Goal: Task Accomplishment & Management: Use online tool/utility

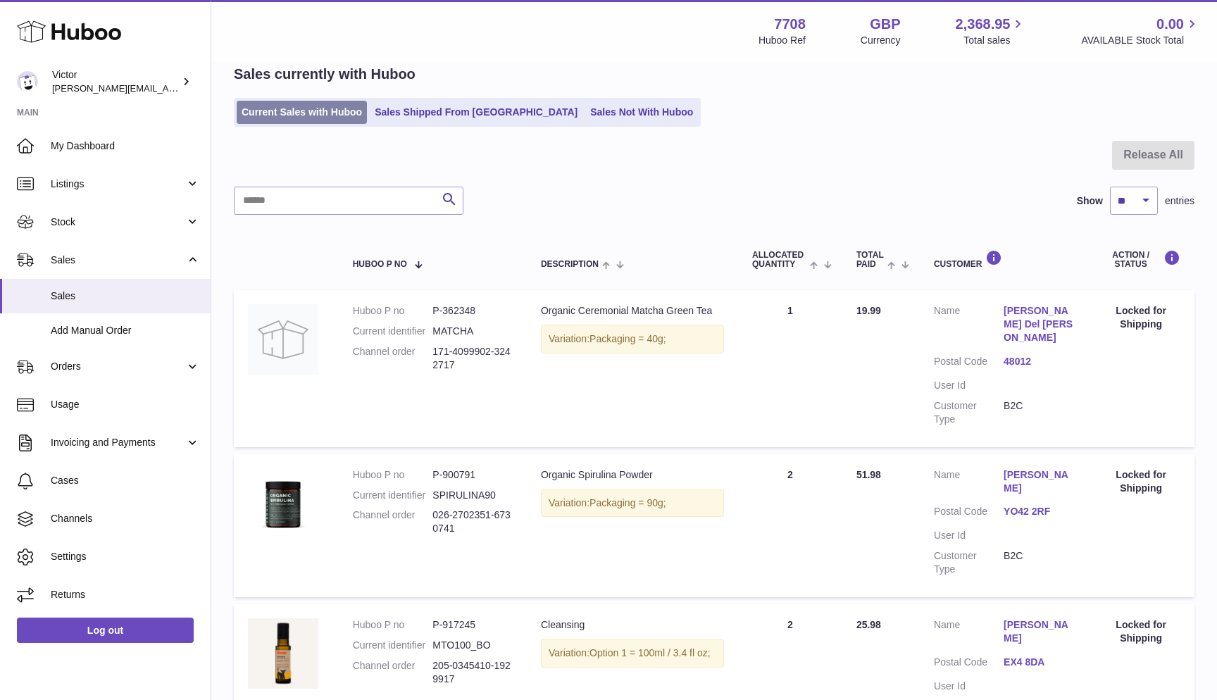
click at [259, 115] on link "Current Sales with Huboo" at bounding box center [302, 112] width 130 height 23
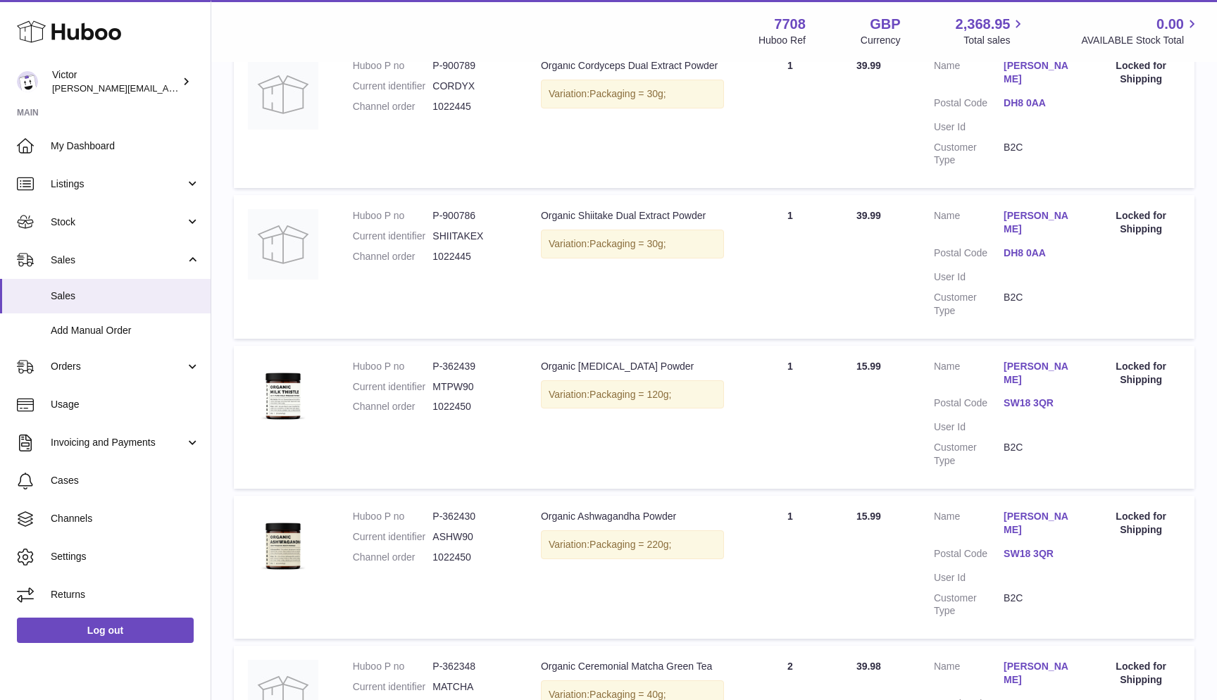
scroll to position [1072, 0]
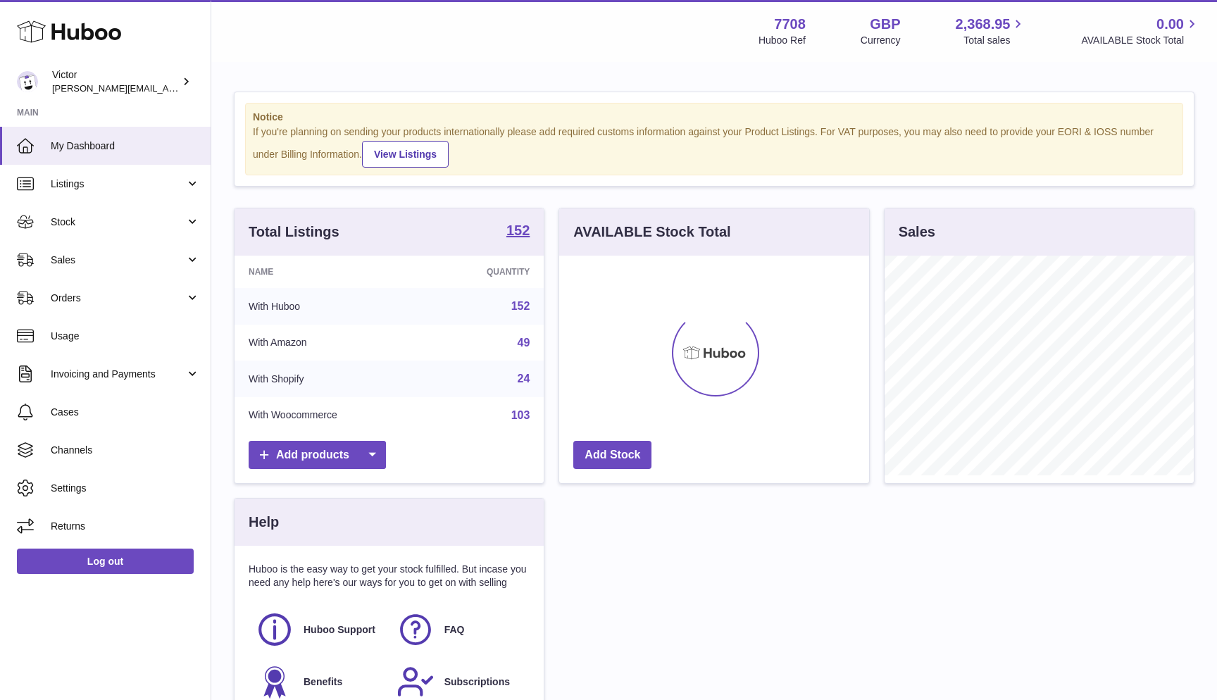
scroll to position [220, 310]
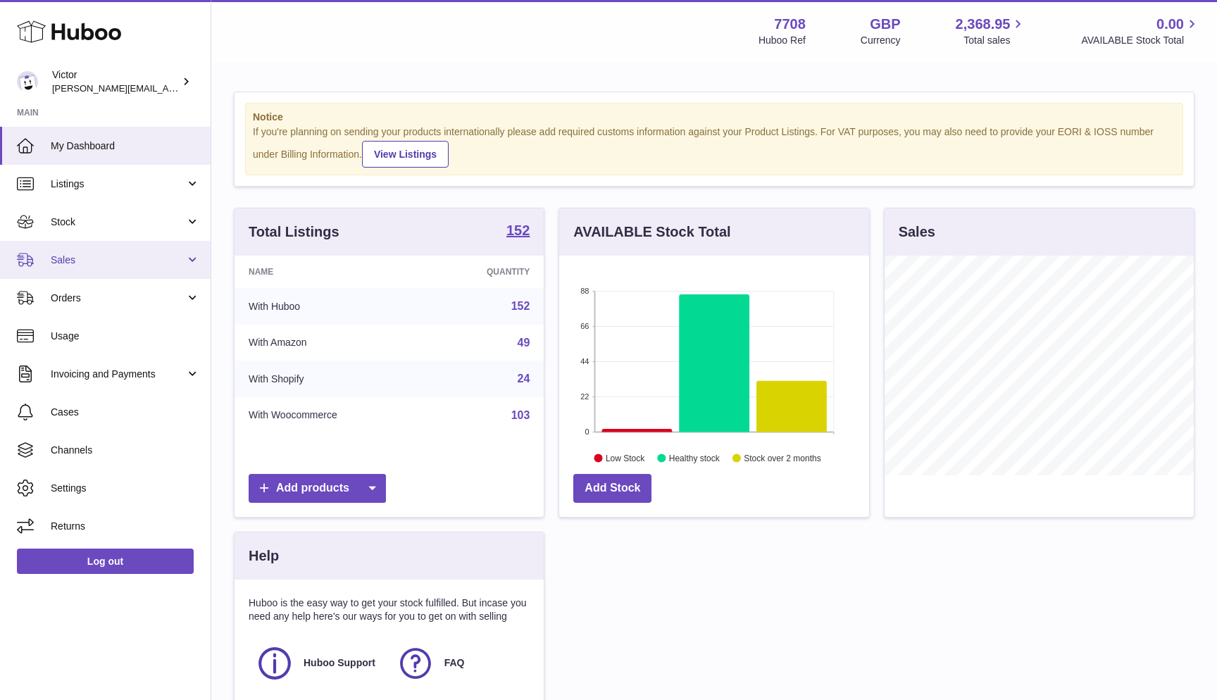
click at [123, 246] on link "Sales" at bounding box center [105, 260] width 211 height 38
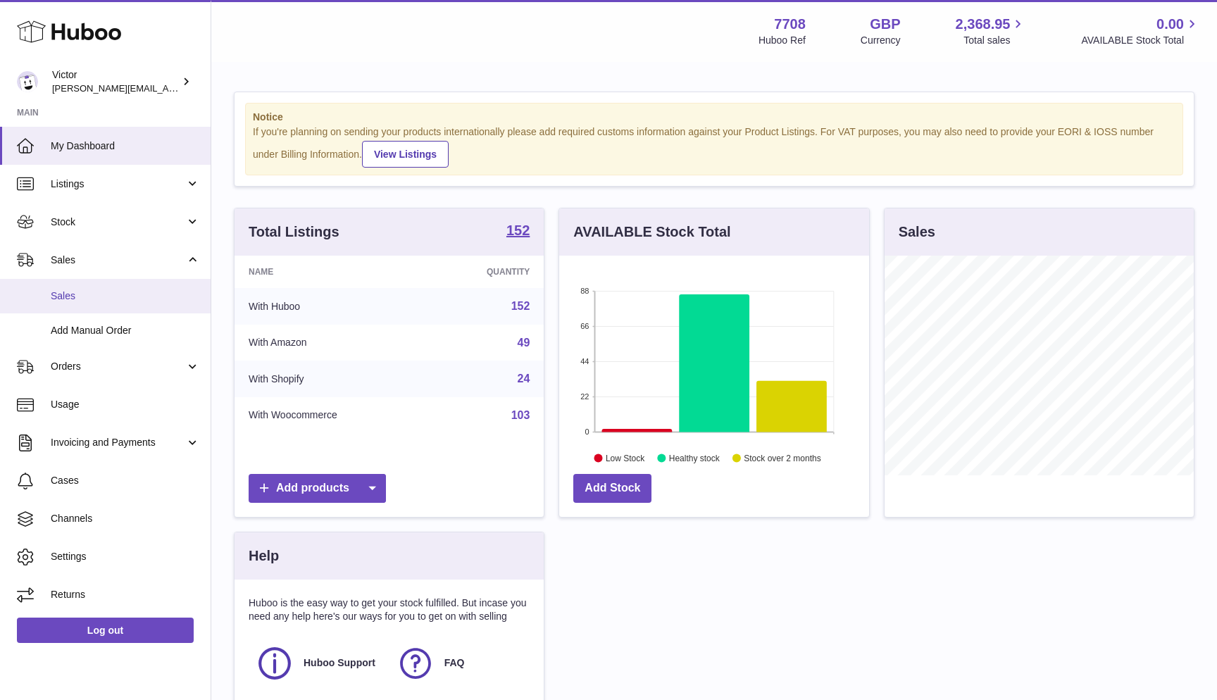
click at [115, 279] on link "Sales" at bounding box center [105, 296] width 211 height 34
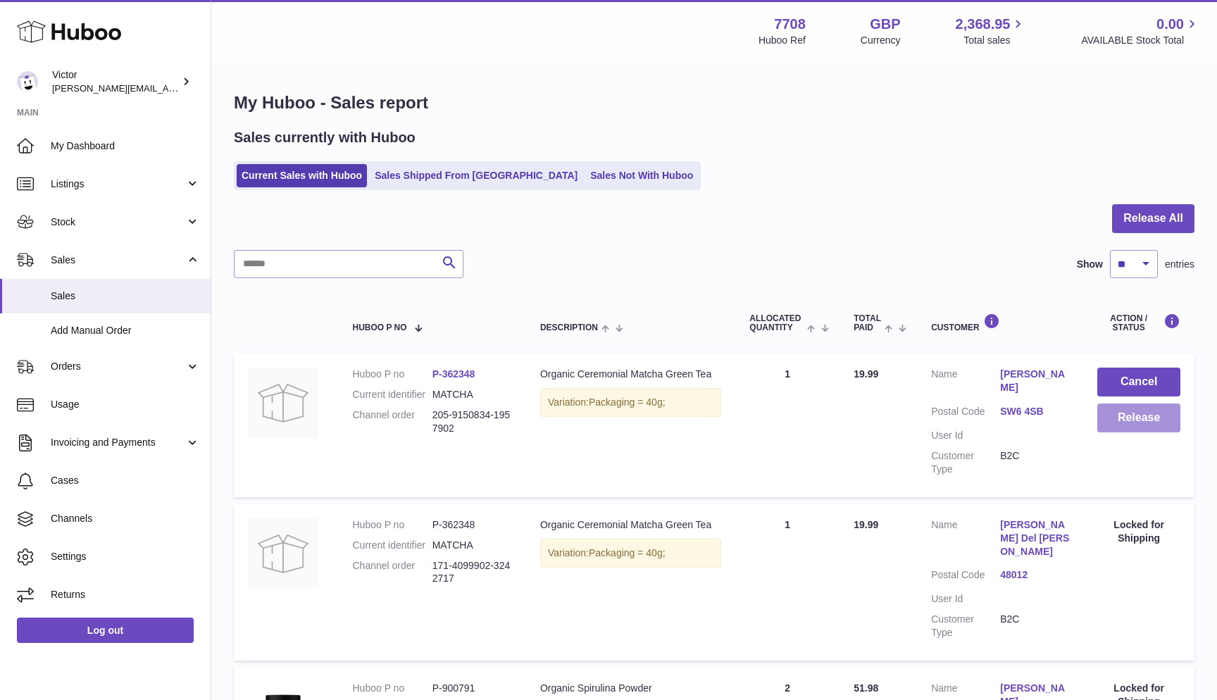
click at [1116, 425] on button "Release" at bounding box center [1138, 417] width 83 height 29
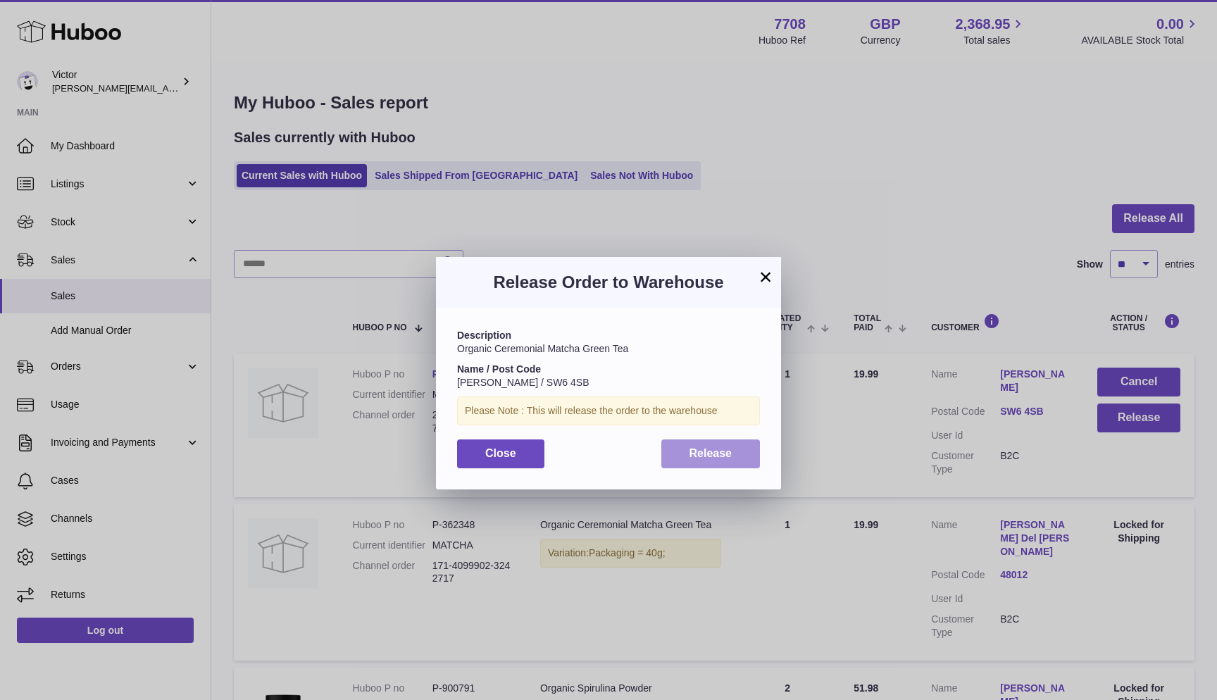
click at [744, 448] on button "Release" at bounding box center [710, 453] width 99 height 29
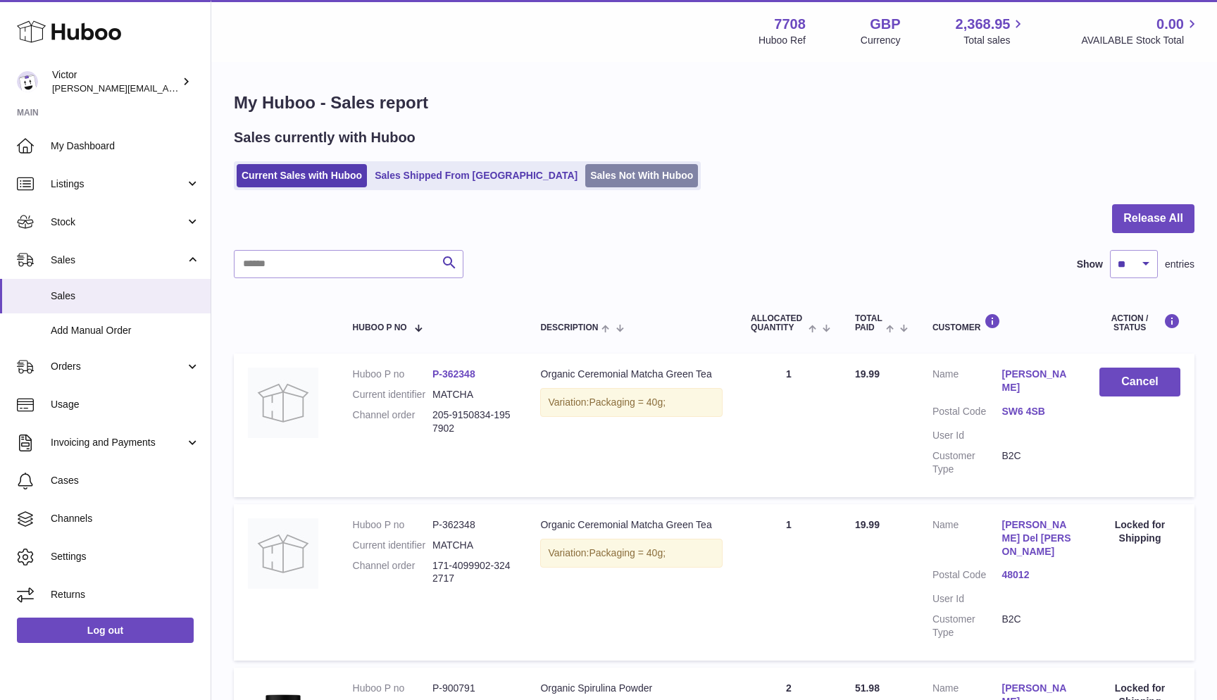
click at [601, 177] on link "Sales Not With Huboo" at bounding box center [641, 175] width 113 height 23
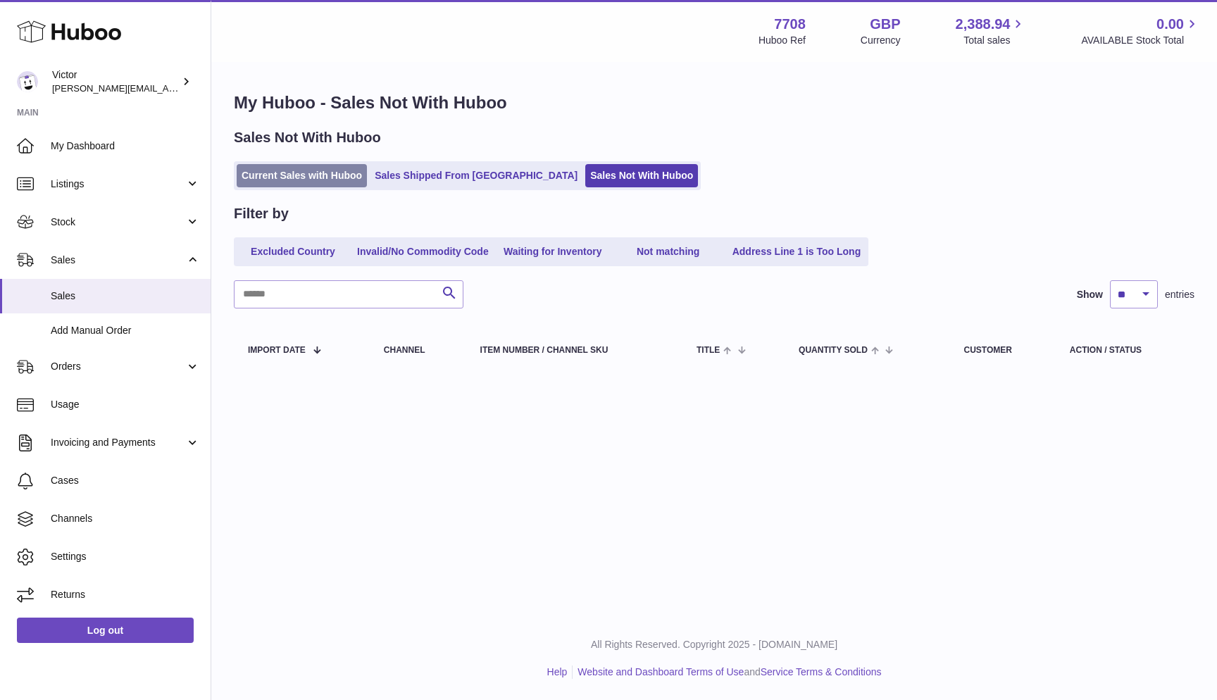
click at [328, 174] on link "Current Sales with Huboo" at bounding box center [302, 175] width 130 height 23
